Goal: Check status

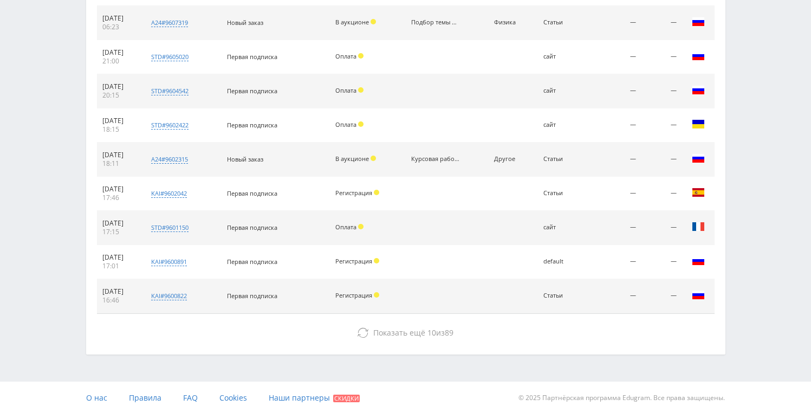
scroll to position [497, 0]
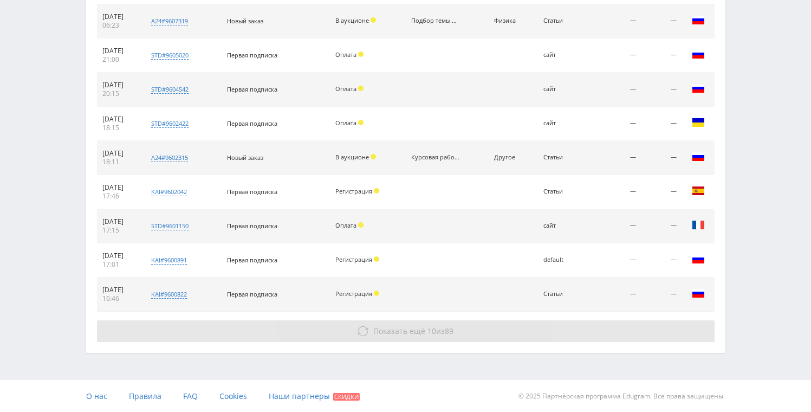
click at [380, 324] on button "Показать ещё 10 из 89" at bounding box center [406, 331] width 618 height 22
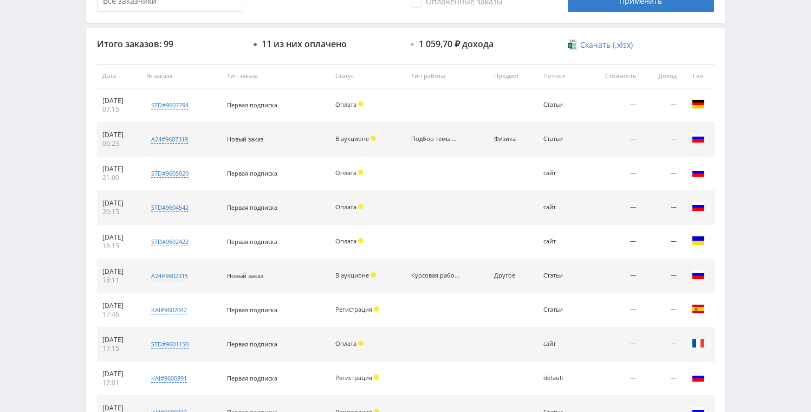
scroll to position [379, 0]
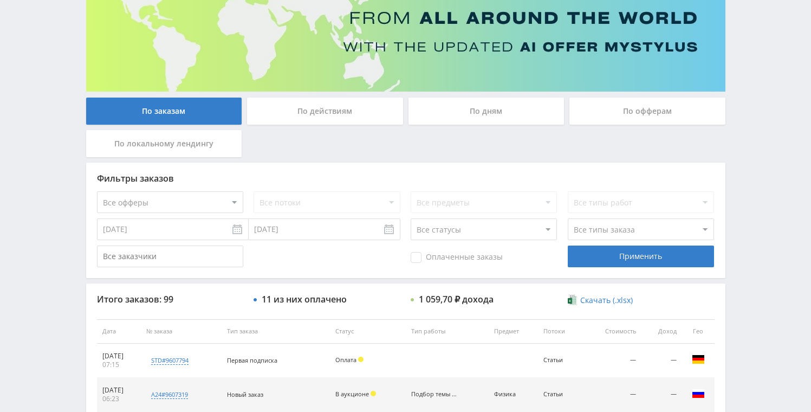
click at [467, 114] on div "По дням" at bounding box center [486, 111] width 156 height 27
click at [0, 0] on input "По дням" at bounding box center [0, 0] width 0 height 0
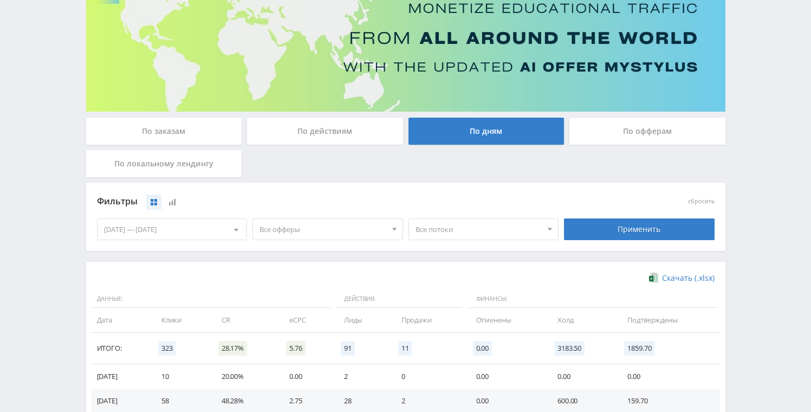
scroll to position [89, 0]
